Goal: Use online tool/utility: Utilize a website feature to perform a specific function

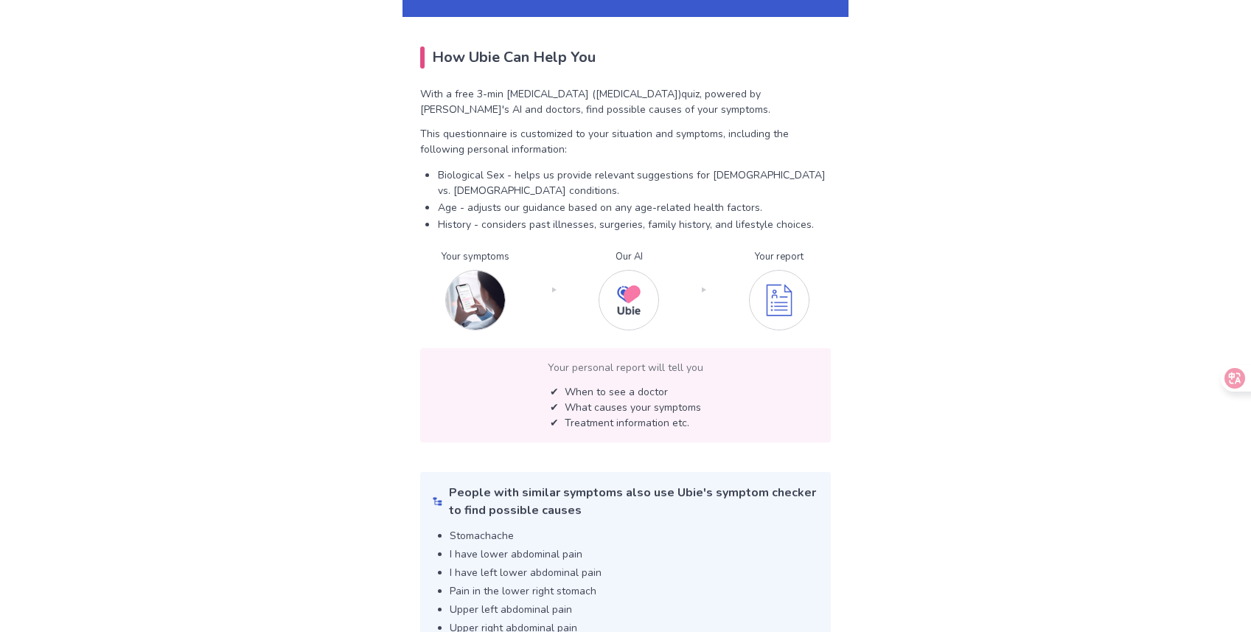
scroll to position [2381, 0]
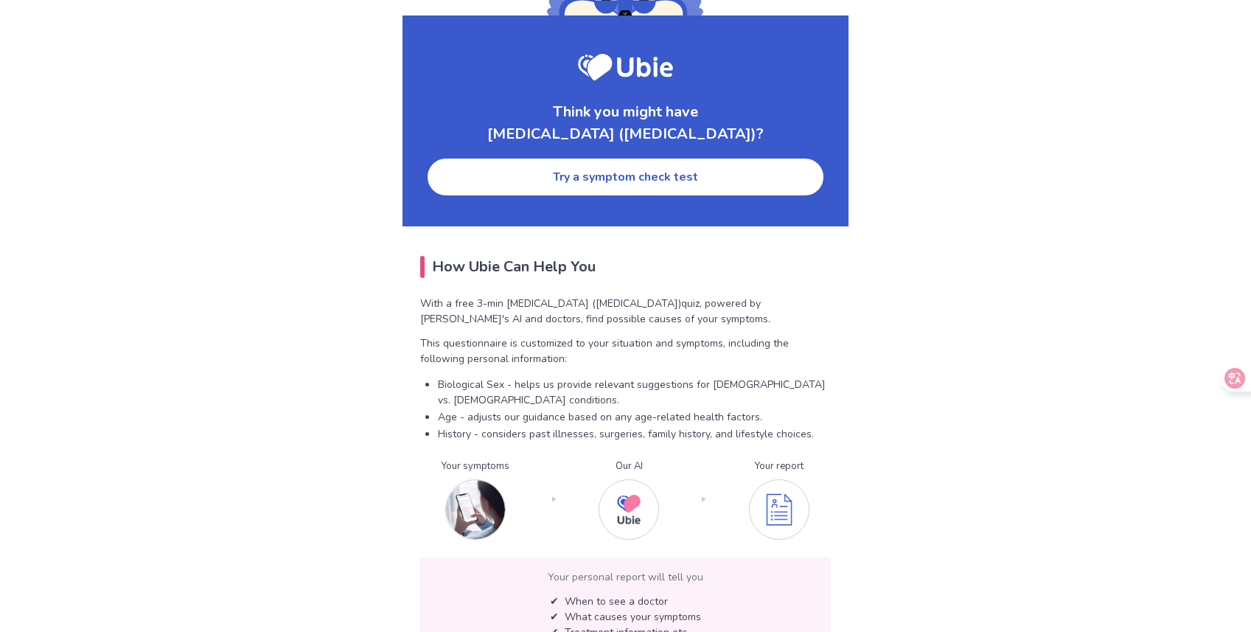
click at [566, 157] on link "Try a symptom check test" at bounding box center [625, 177] width 399 height 40
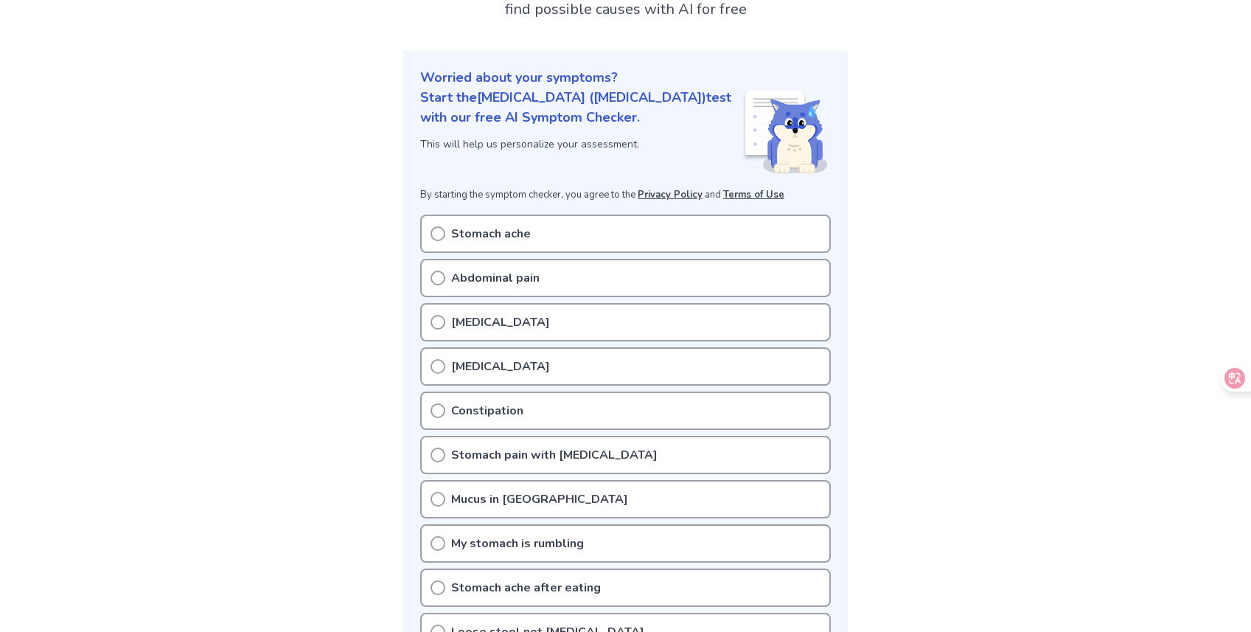
scroll to position [143, 0]
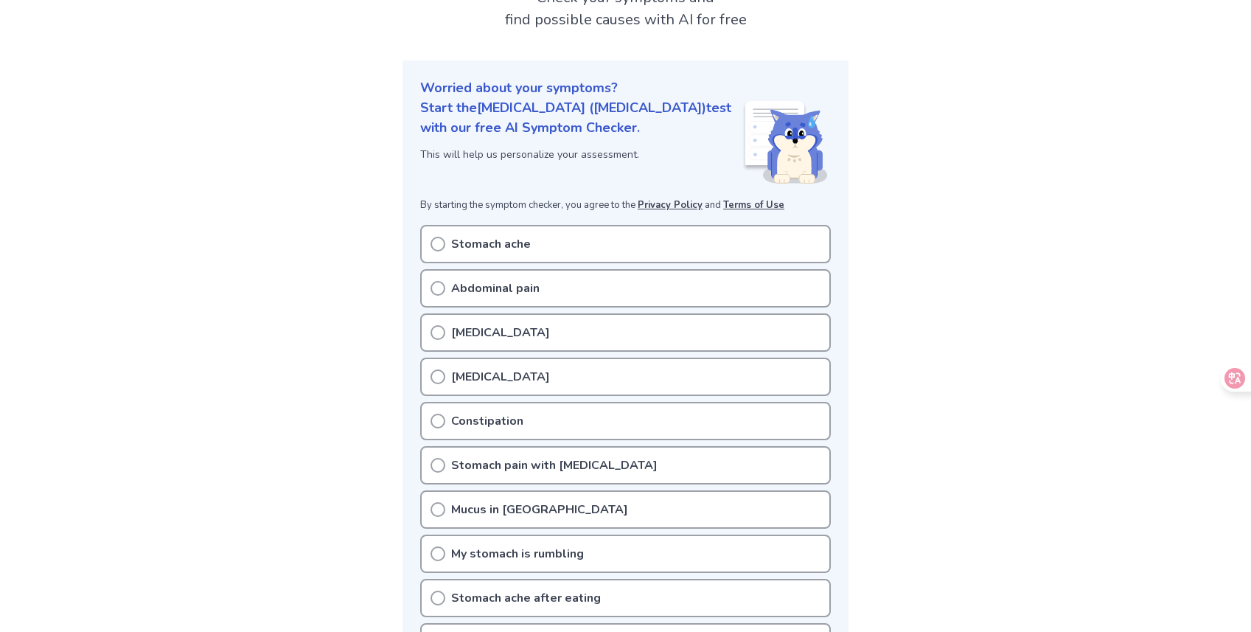
click at [488, 225] on div "Stomach ache" at bounding box center [625, 244] width 411 height 38
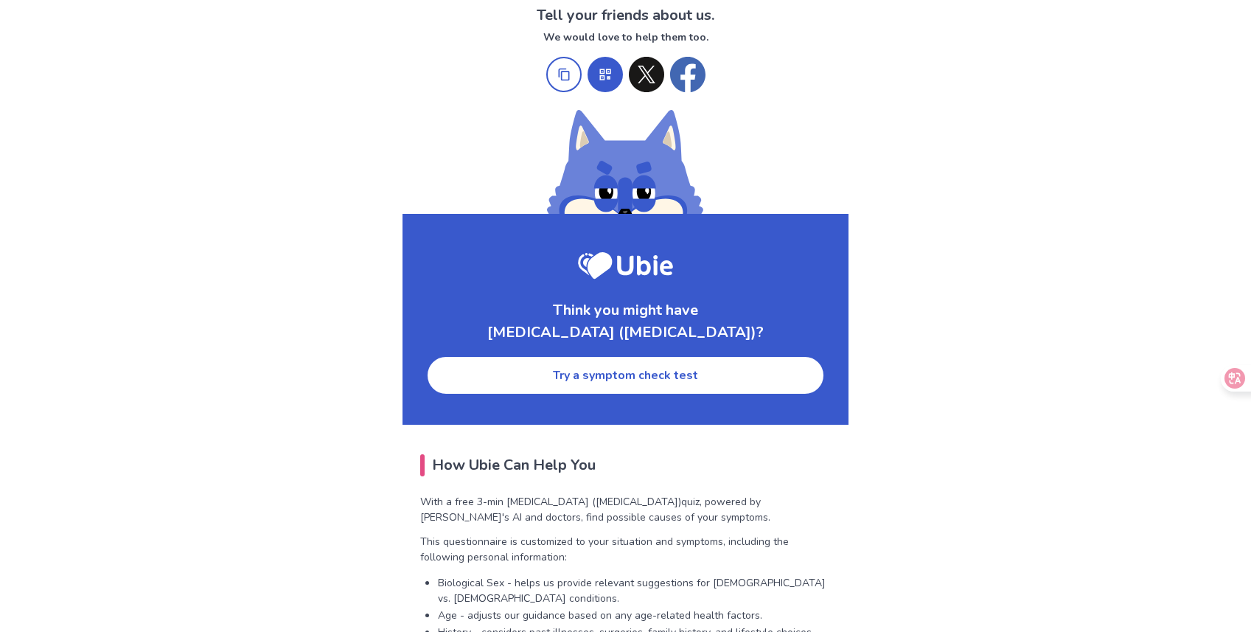
scroll to position [2249, 0]
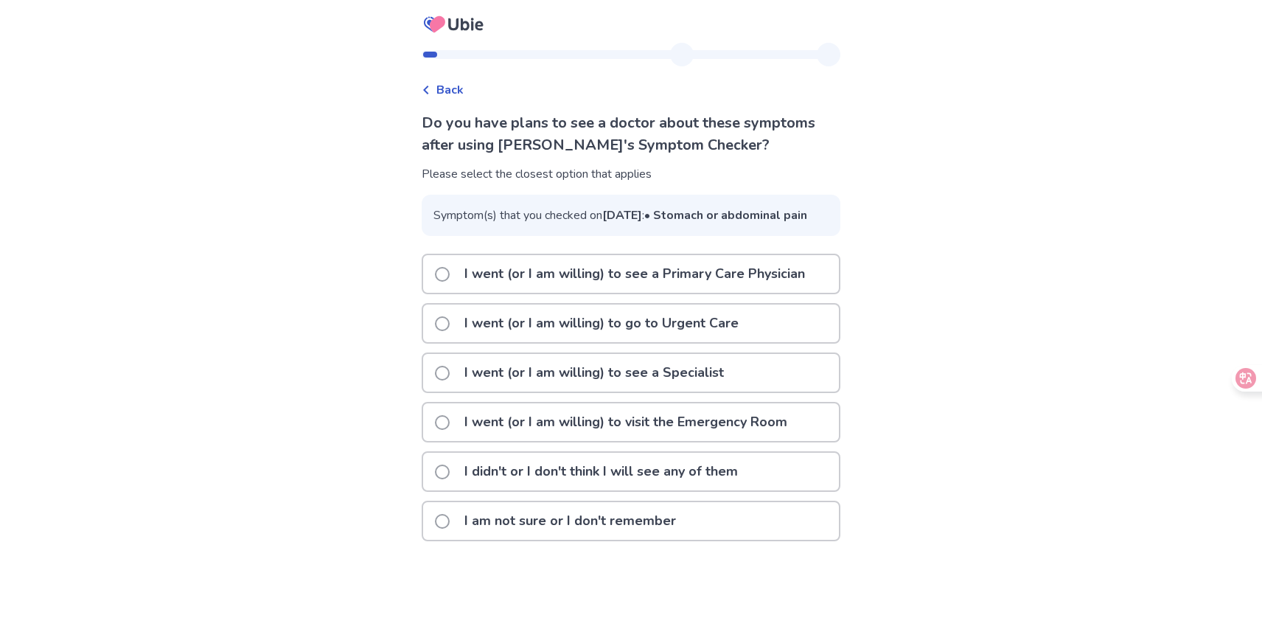
click at [459, 293] on label "I went (or I am willing) to see a Primary Care Physician" at bounding box center [624, 274] width 379 height 38
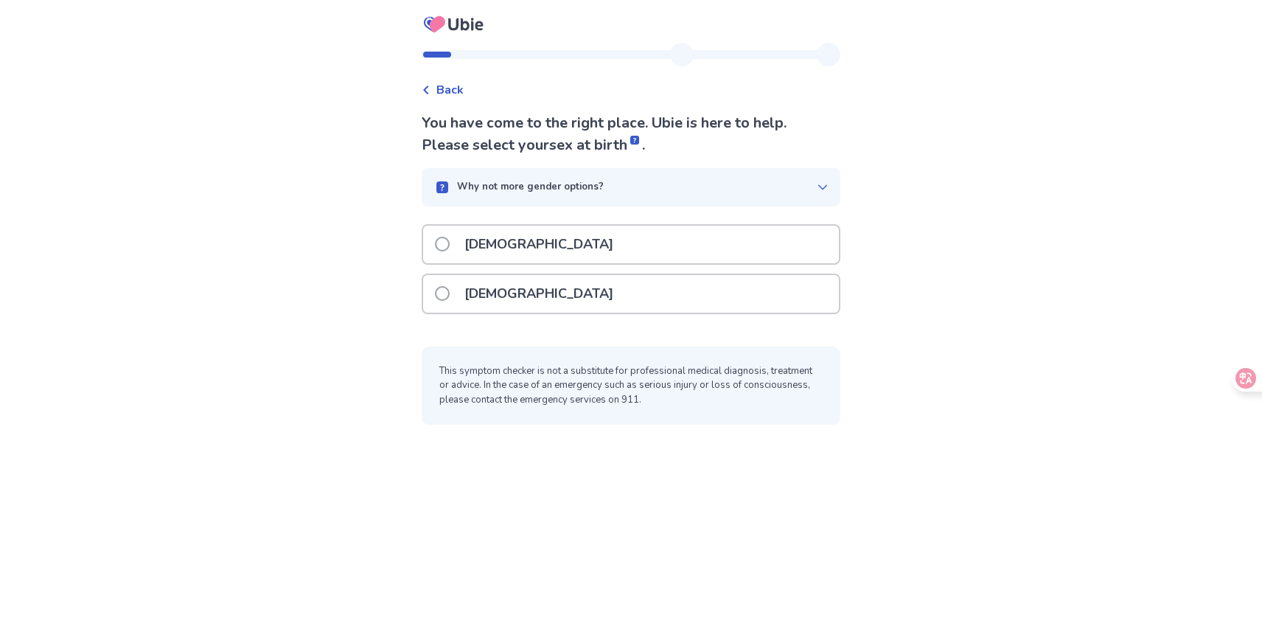
click at [478, 254] on p "[DEMOGRAPHIC_DATA]" at bounding box center [539, 245] width 167 height 38
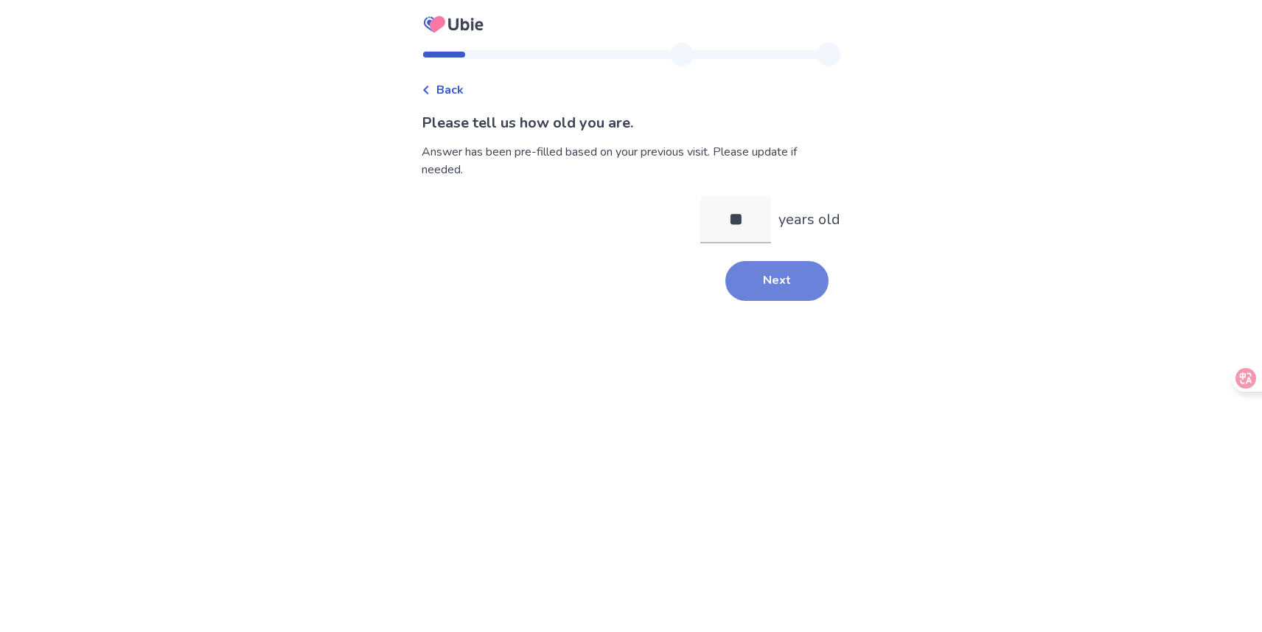
click at [765, 282] on button "Next" at bounding box center [776, 281] width 103 height 40
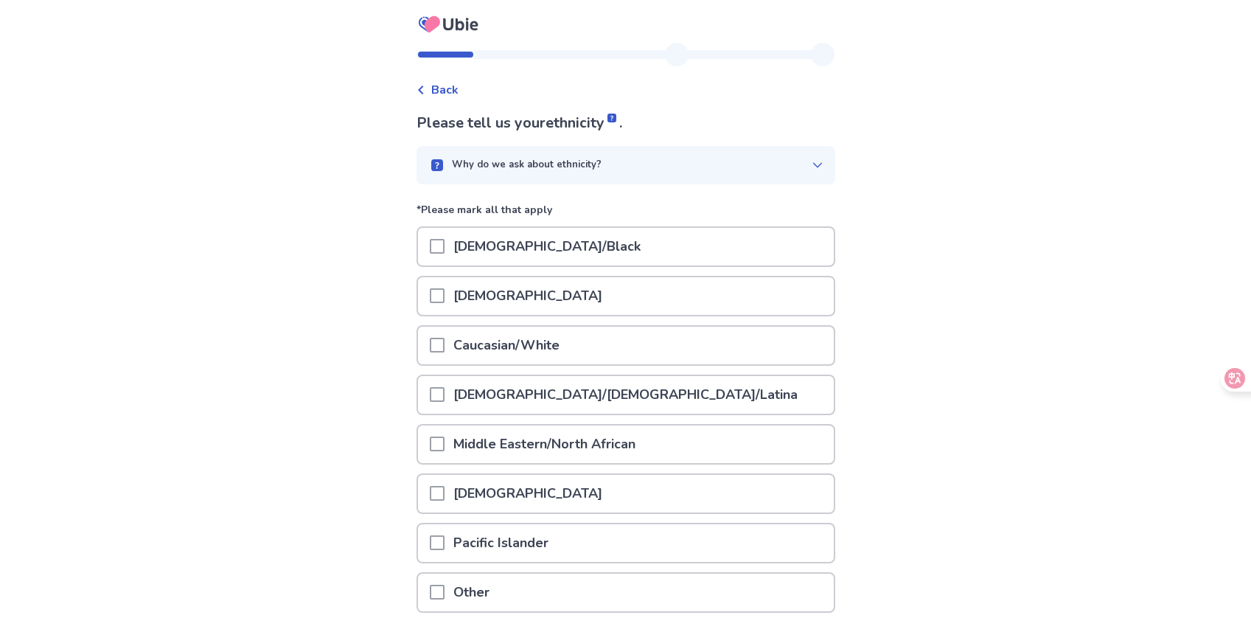
click at [719, 307] on div "[DEMOGRAPHIC_DATA]" at bounding box center [626, 296] width 416 height 38
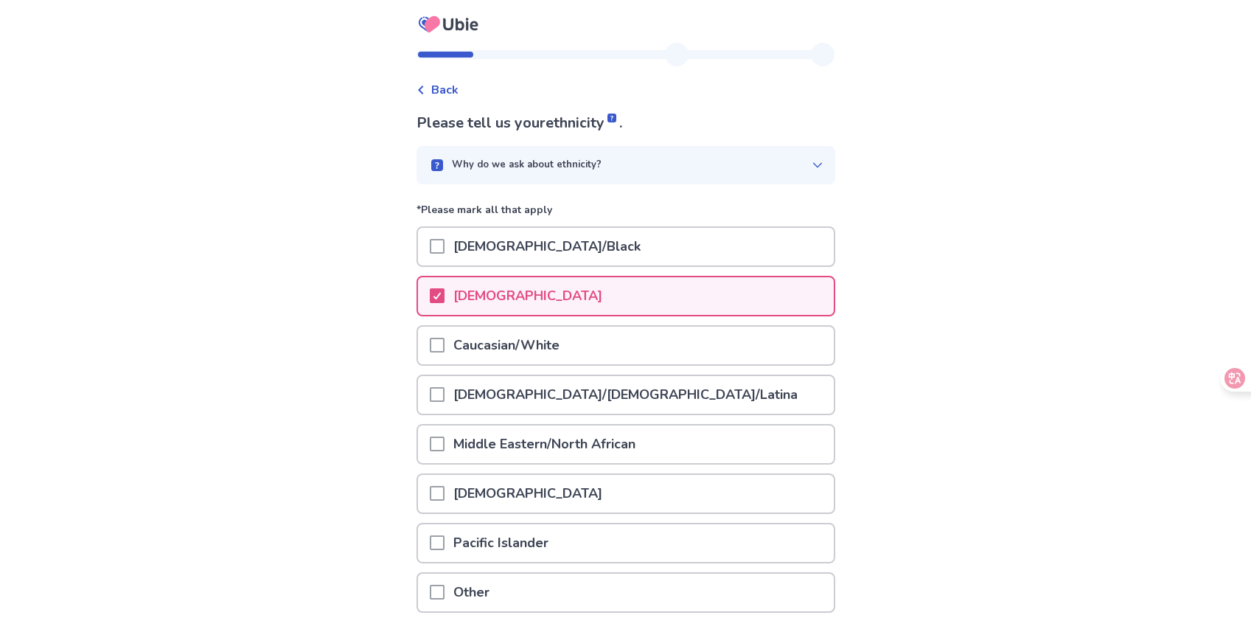
scroll to position [111, 0]
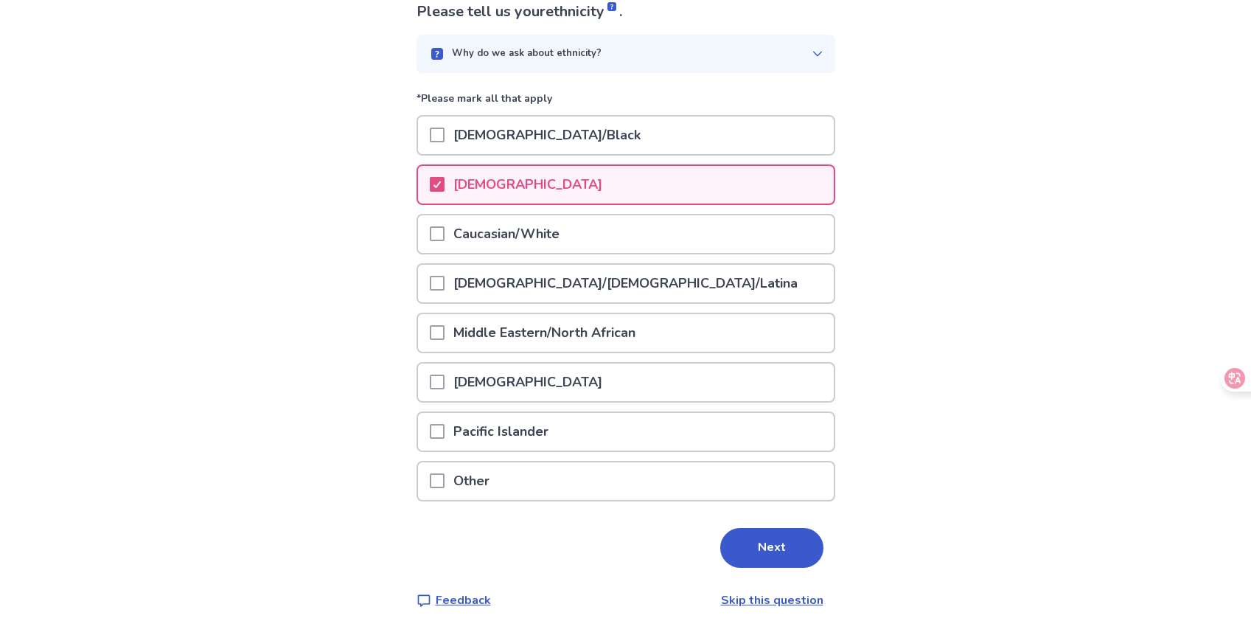
click at [754, 597] on link "Skip this question" at bounding box center [772, 600] width 102 height 16
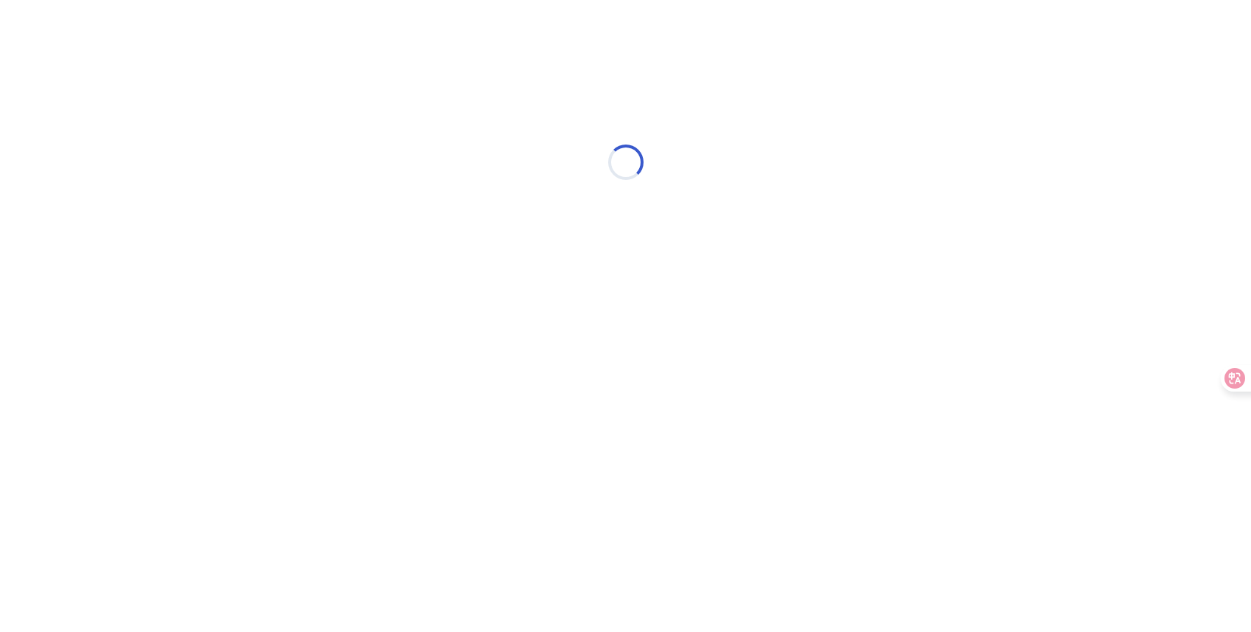
scroll to position [0, 0]
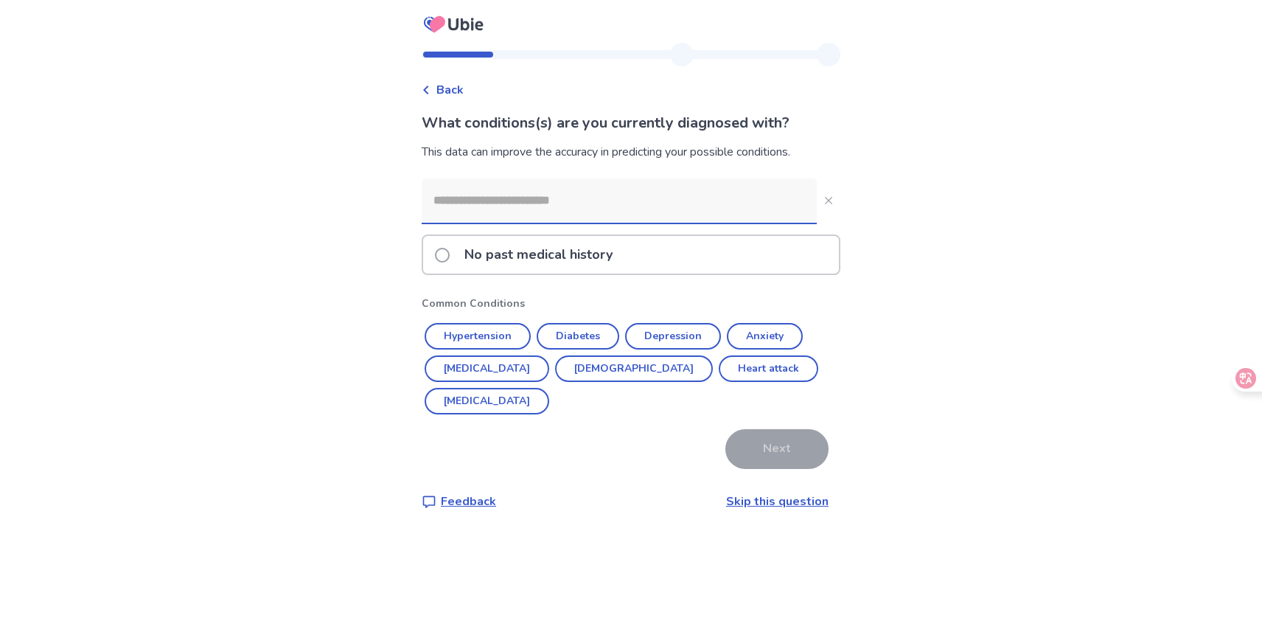
click at [764, 459] on div "What conditions(s) are you currently diagnosed with? This data can improve the …" at bounding box center [631, 311] width 419 height 398
click at [768, 478] on div "Back What conditions(s) are you currently diagnosed with? This data can improve…" at bounding box center [631, 288] width 442 height 491
click at [779, 493] on link "Skip this question" at bounding box center [777, 501] width 102 height 16
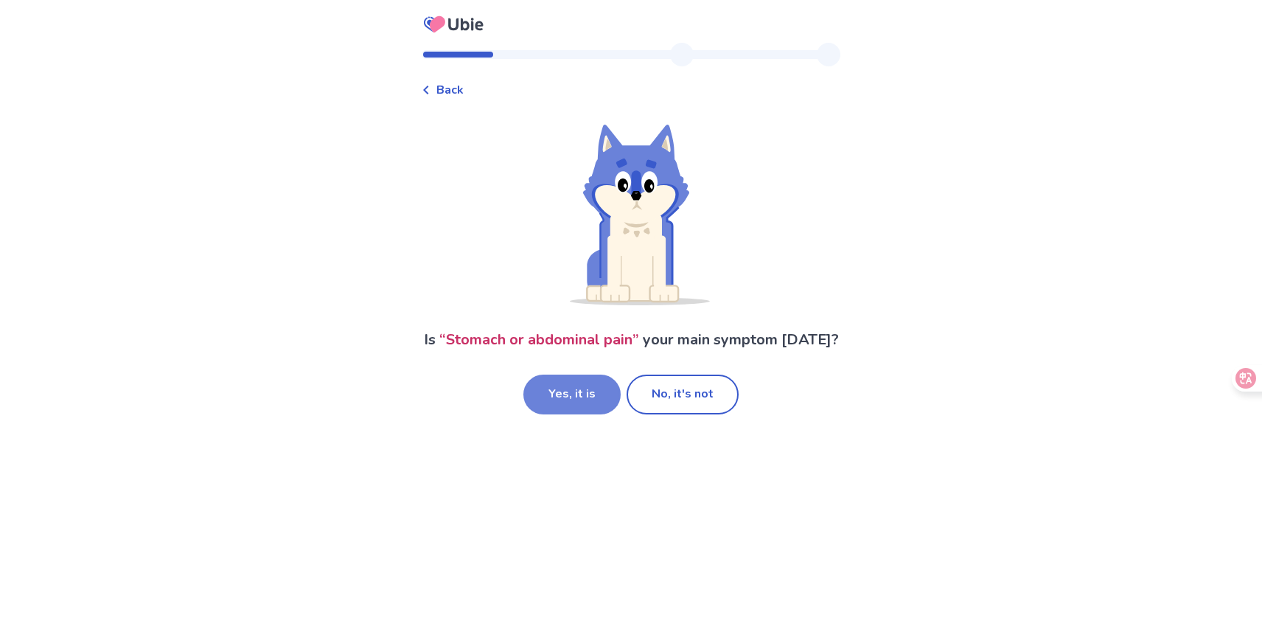
click at [602, 412] on button "Yes, it is" at bounding box center [571, 395] width 97 height 40
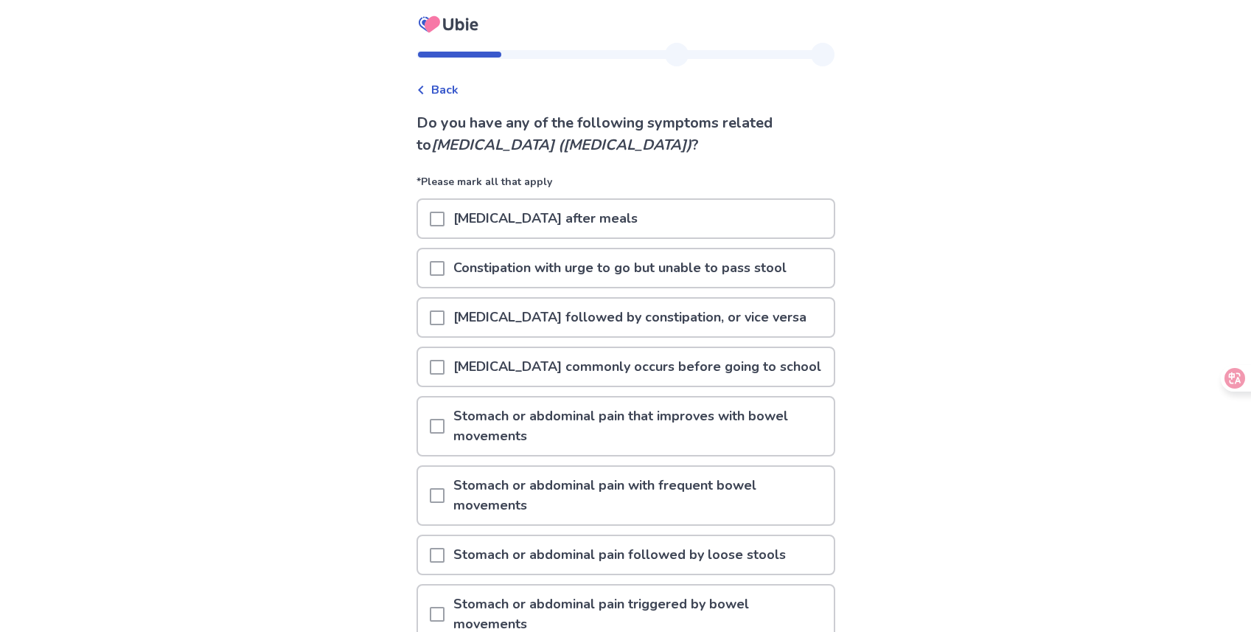
scroll to position [193, 0]
